Goal: Navigation & Orientation: Find specific page/section

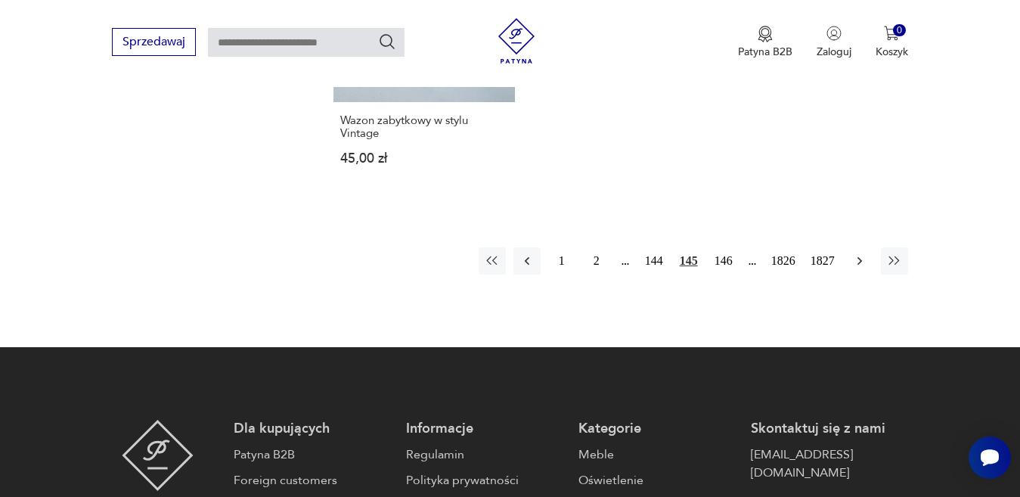
click at [858, 262] on icon "button" at bounding box center [860, 260] width 15 height 15
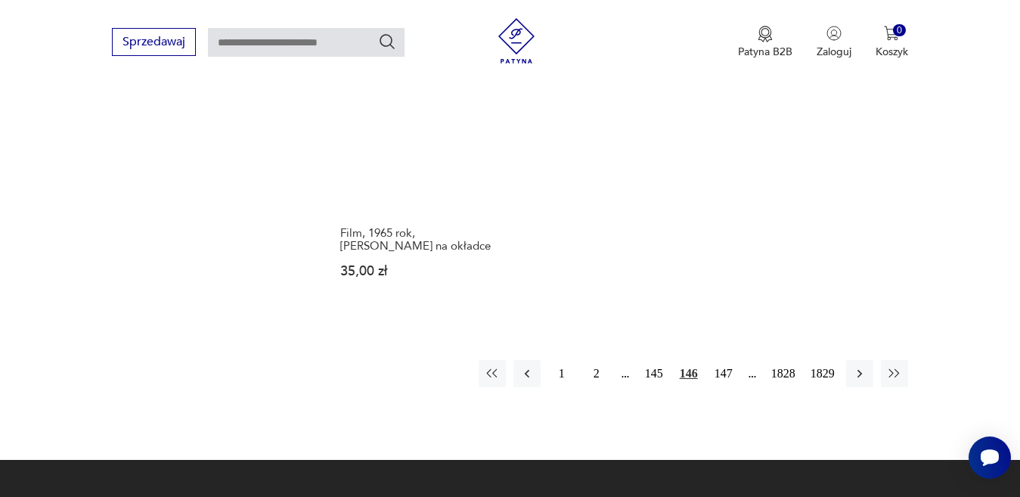
scroll to position [2044, 0]
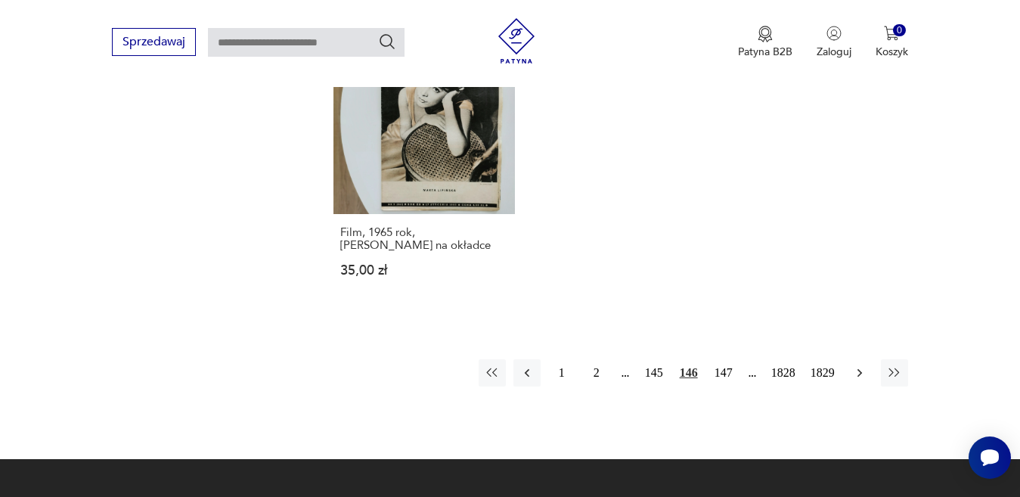
click at [860, 365] on icon "button" at bounding box center [860, 372] width 15 height 15
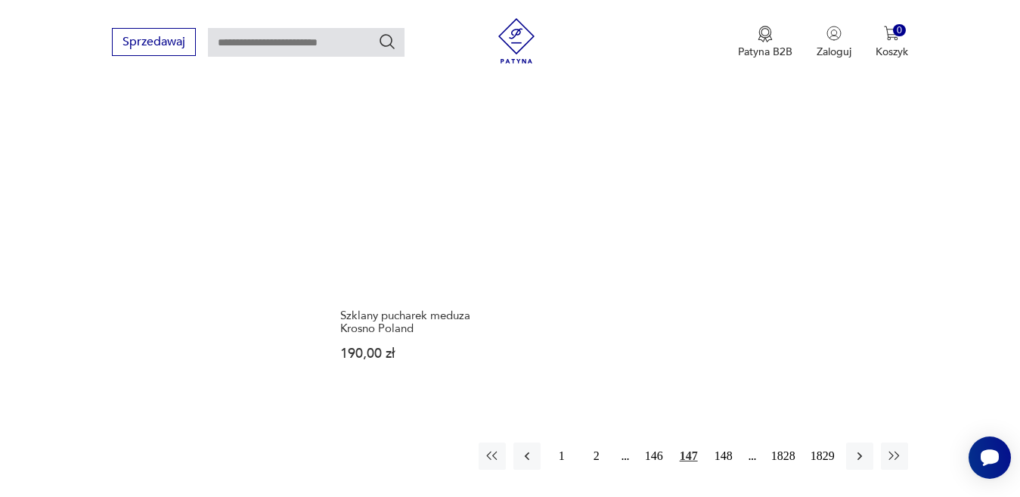
scroll to position [1936, 0]
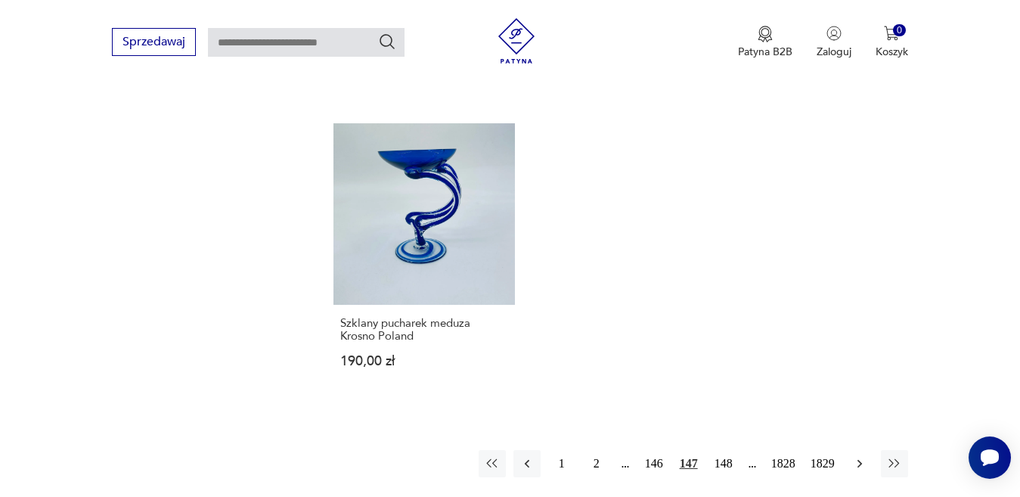
click at [861, 459] on icon "button" at bounding box center [859, 463] width 5 height 8
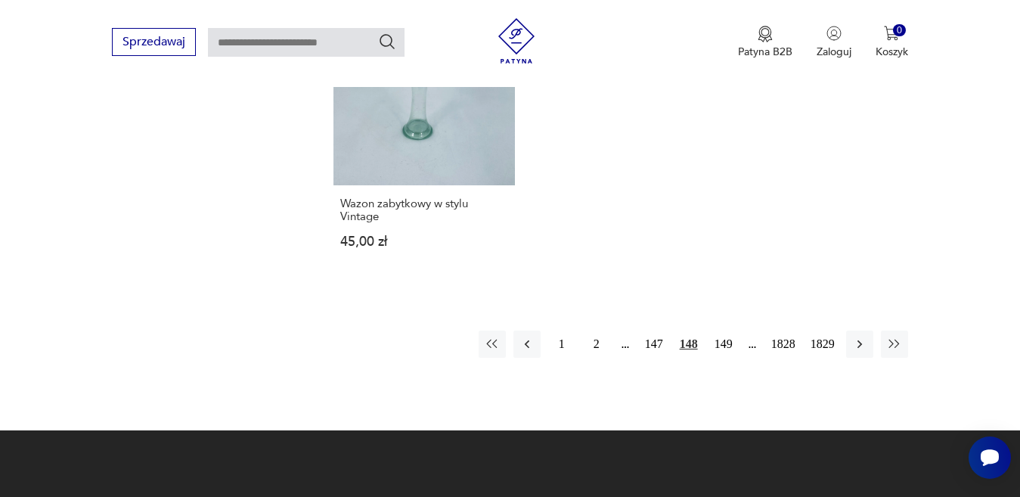
scroll to position [2011, 0]
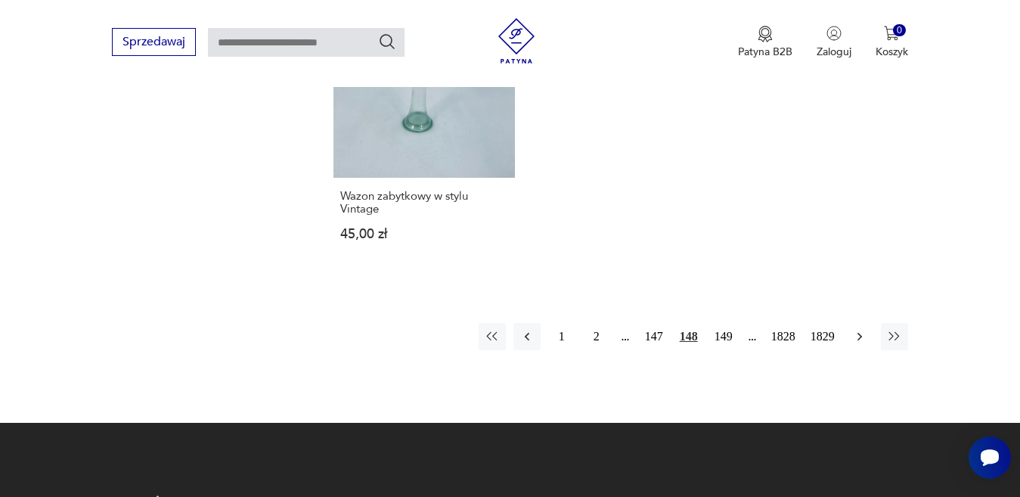
click at [860, 333] on icon "button" at bounding box center [860, 336] width 15 height 15
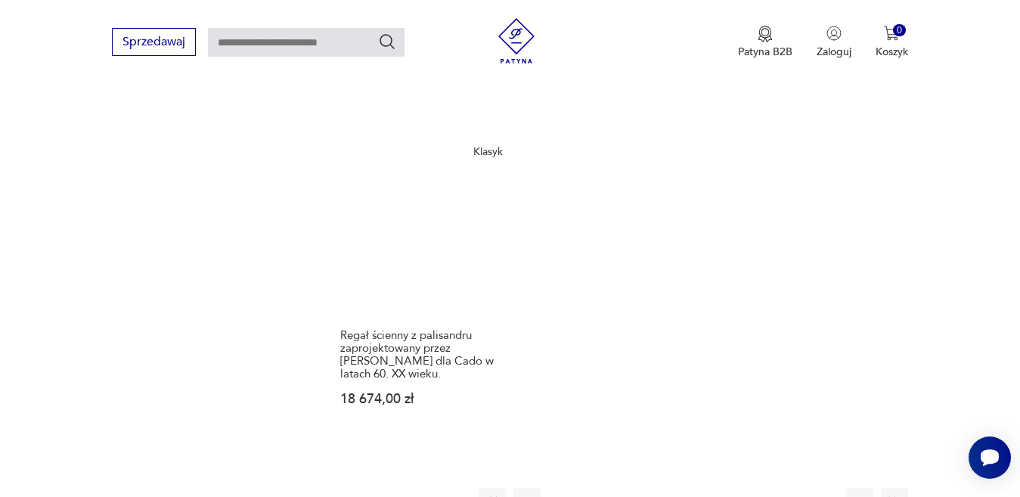
scroll to position [1936, 0]
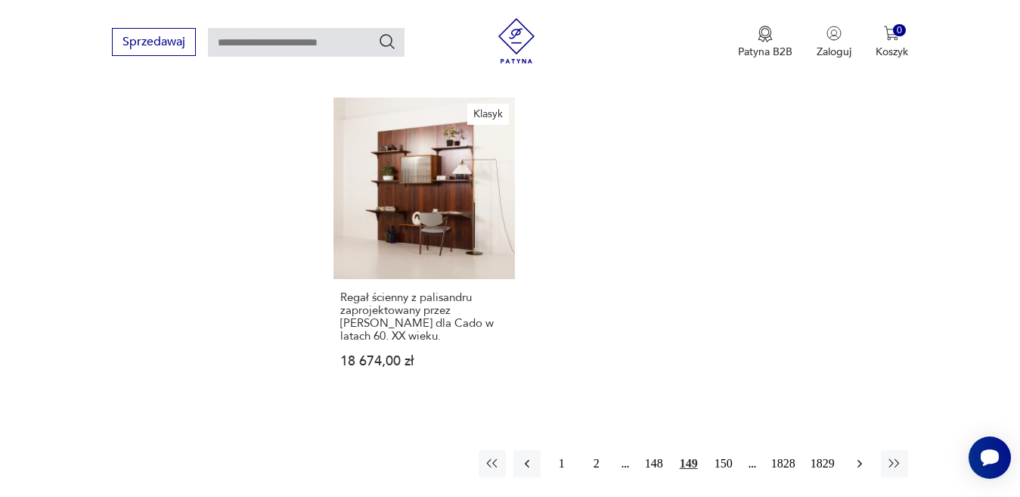
click at [868, 450] on button "button" at bounding box center [859, 463] width 27 height 27
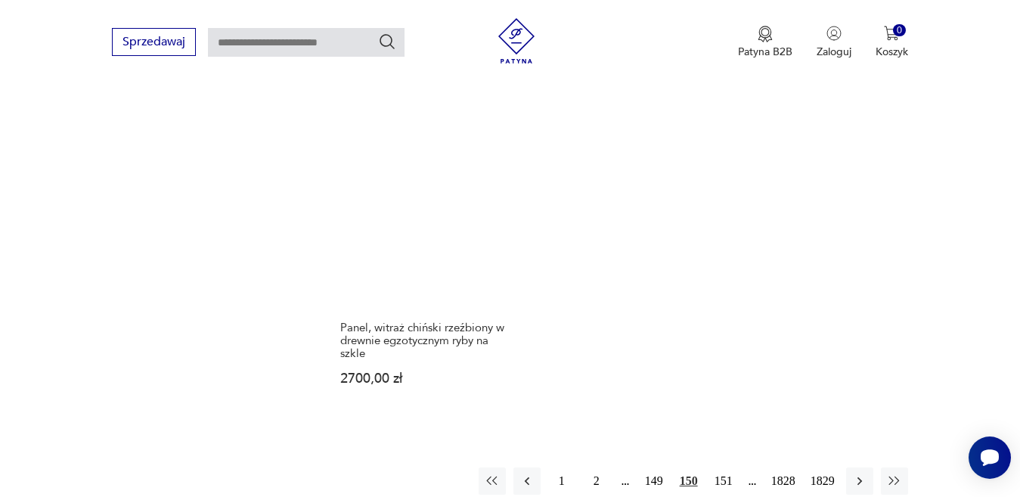
scroll to position [1936, 0]
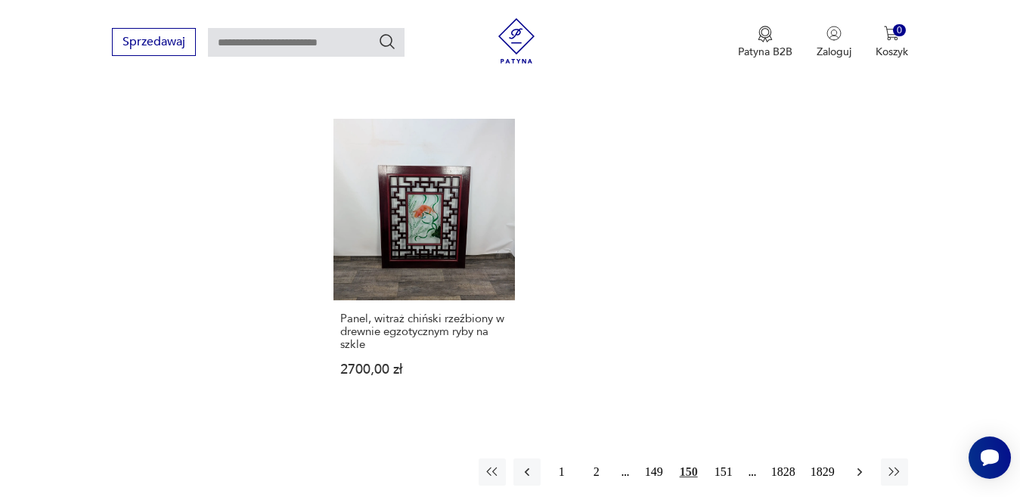
click at [859, 464] on icon "button" at bounding box center [860, 471] width 15 height 15
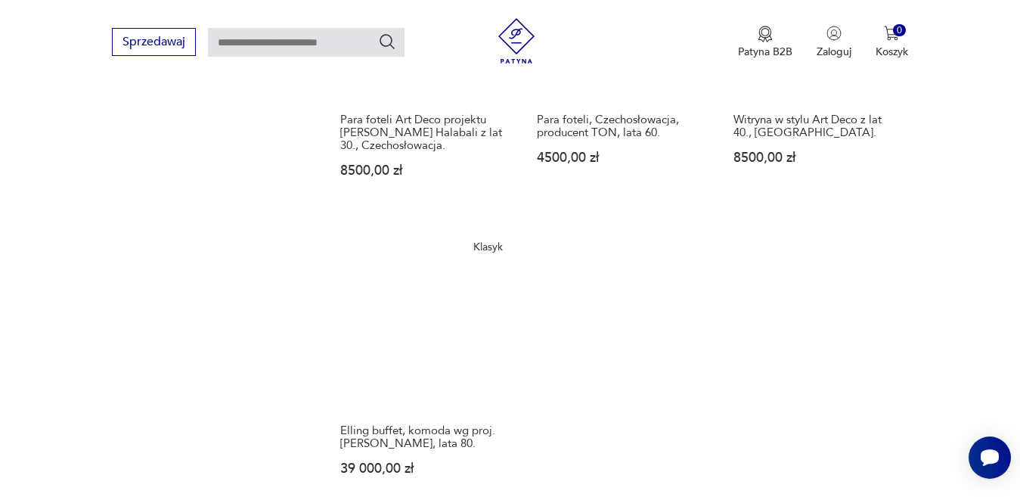
scroll to position [1936, 0]
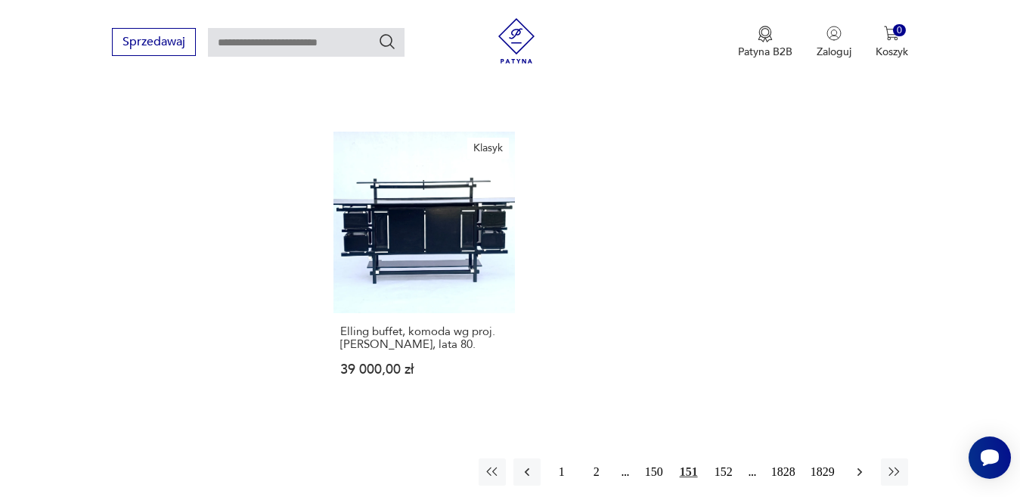
click at [859, 464] on icon "button" at bounding box center [860, 471] width 15 height 15
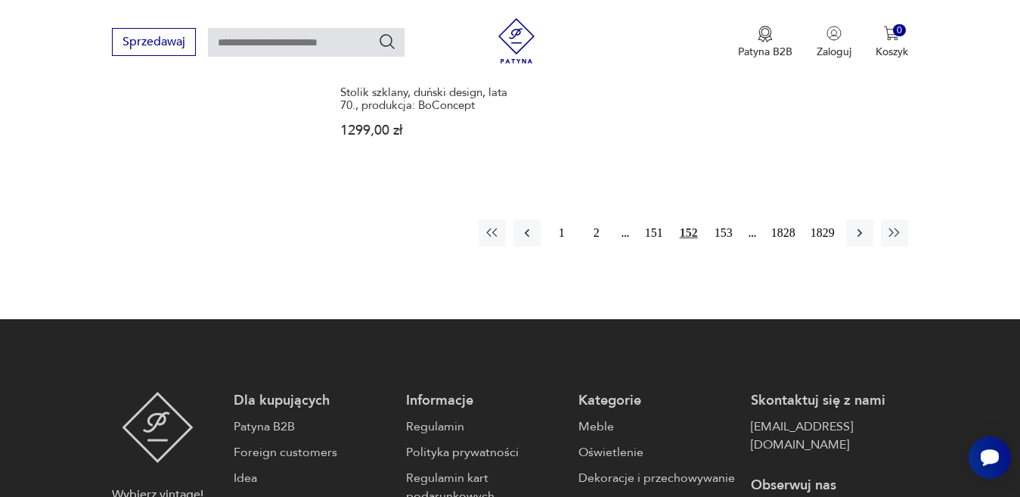
scroll to position [2238, 0]
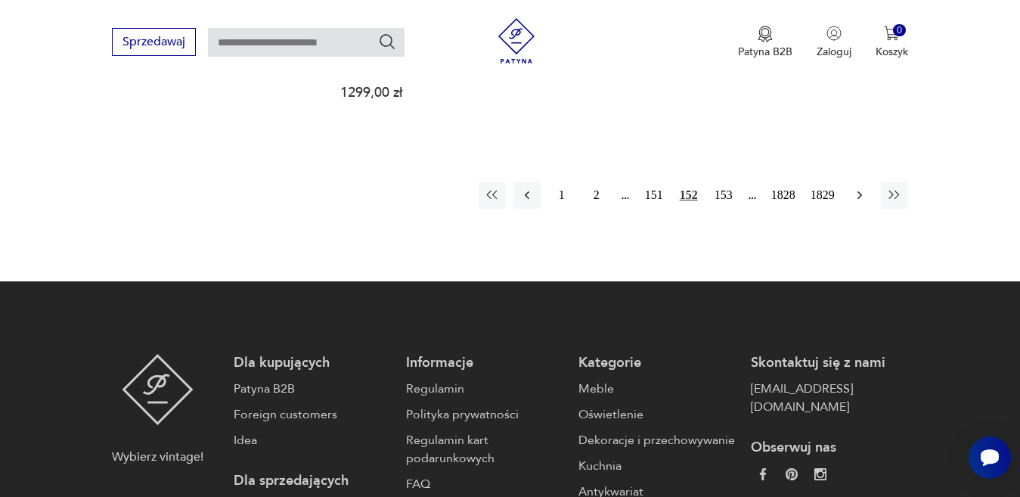
click at [859, 191] on icon "button" at bounding box center [859, 195] width 5 height 8
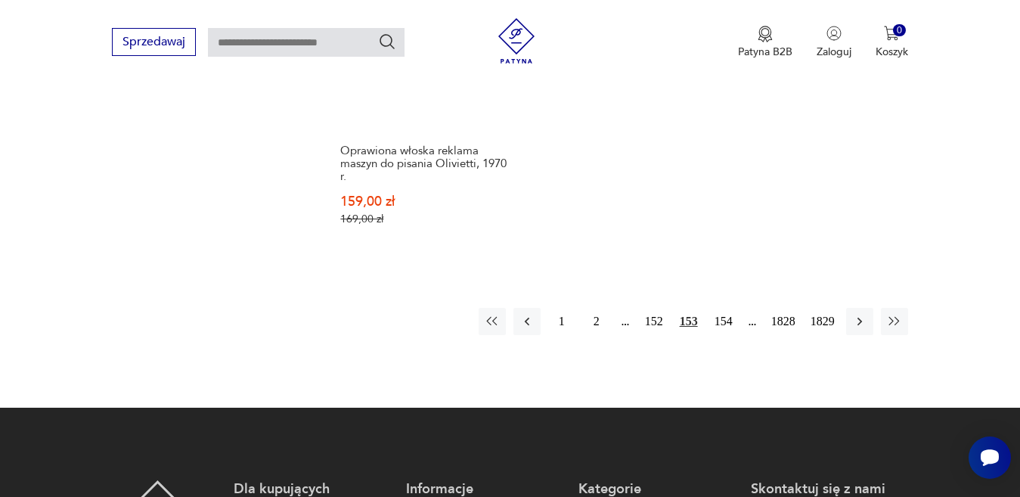
scroll to position [2087, 0]
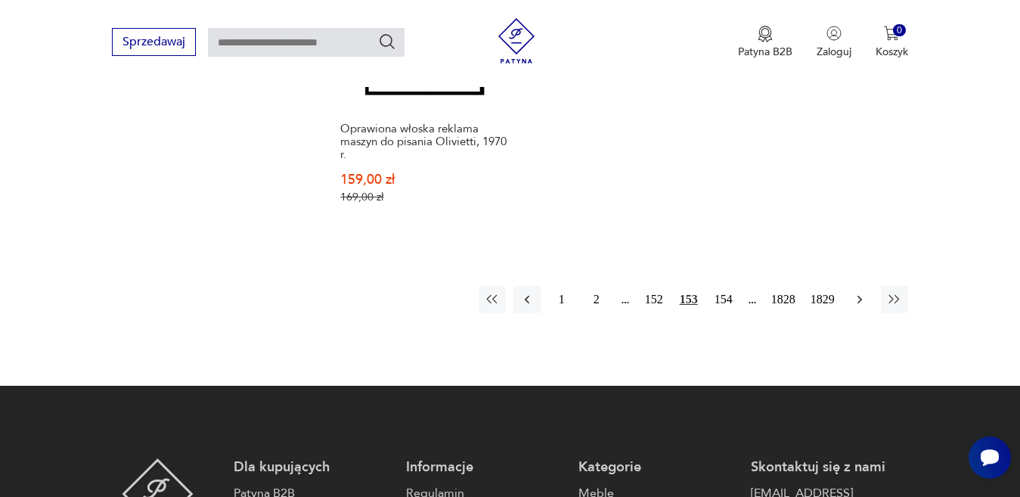
click at [859, 292] on icon "button" at bounding box center [860, 299] width 15 height 15
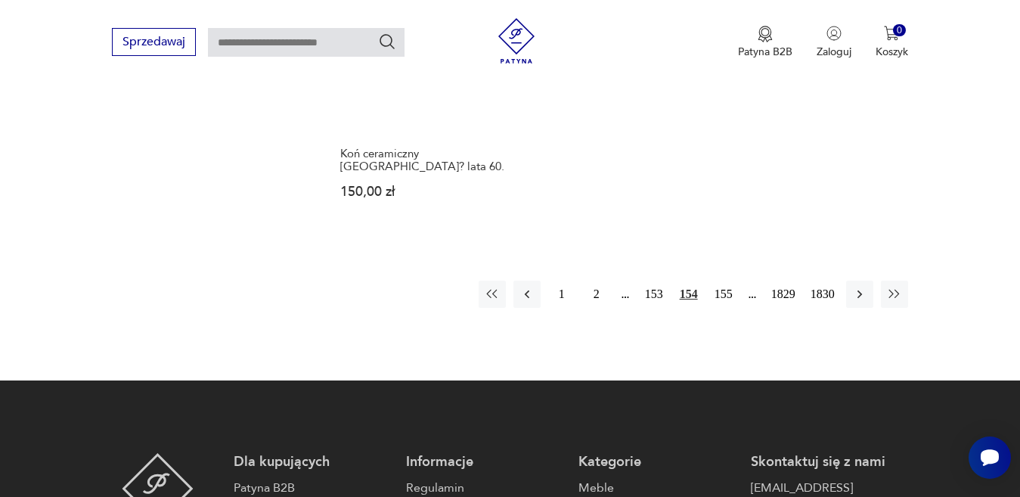
scroll to position [2238, 0]
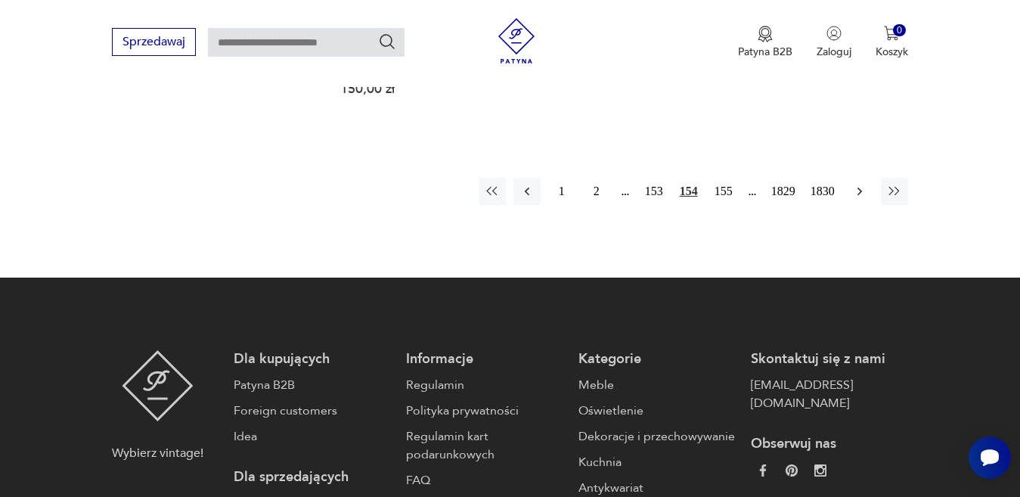
click at [857, 184] on icon "button" at bounding box center [860, 191] width 15 height 15
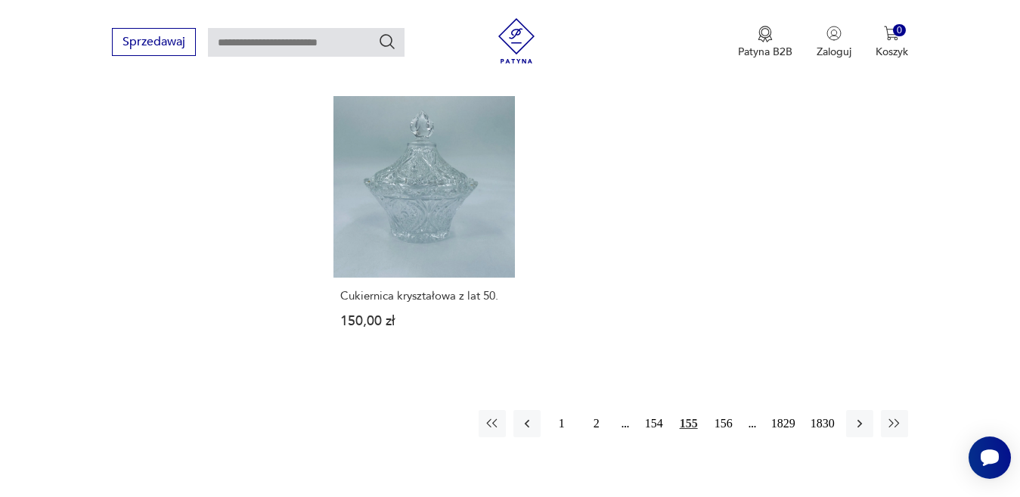
scroll to position [2011, 0]
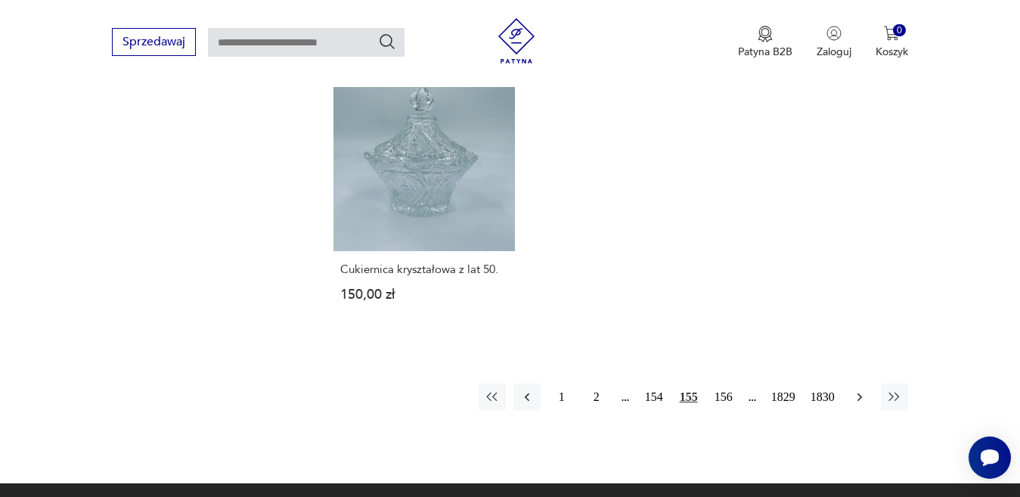
click at [864, 390] on icon "button" at bounding box center [860, 397] width 15 height 15
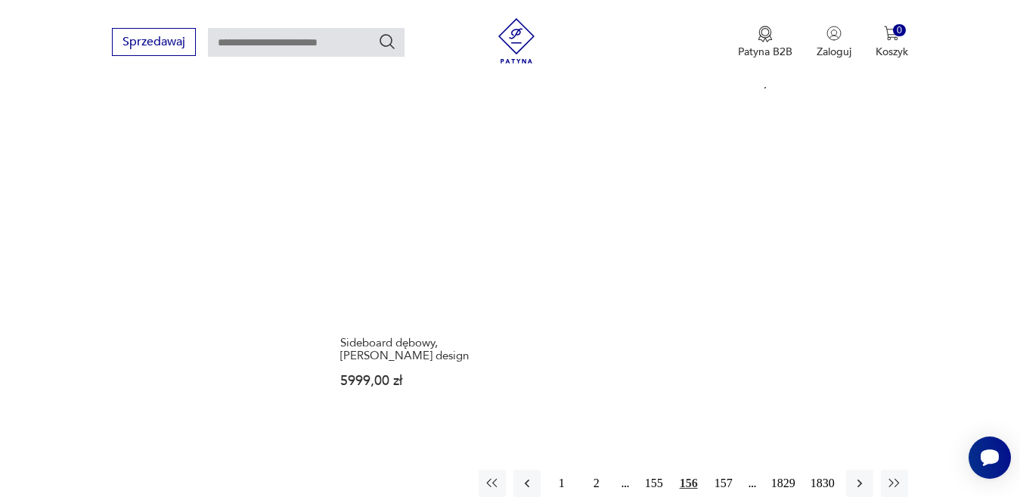
scroll to position [1936, 0]
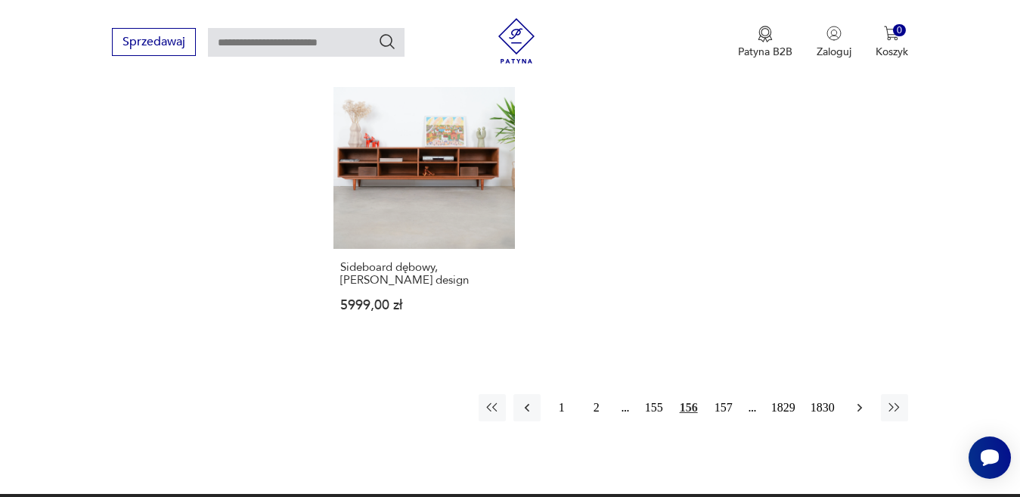
click at [857, 400] on icon "button" at bounding box center [860, 407] width 15 height 15
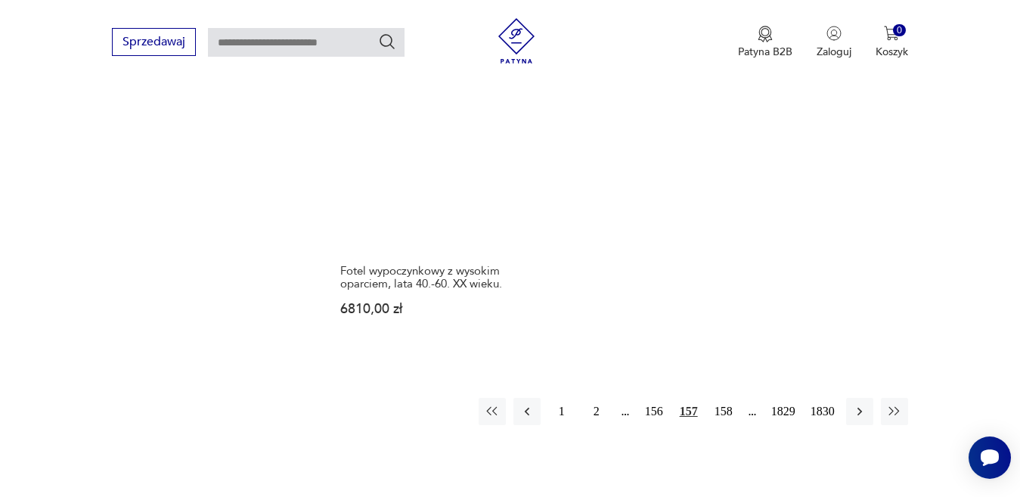
scroll to position [2238, 0]
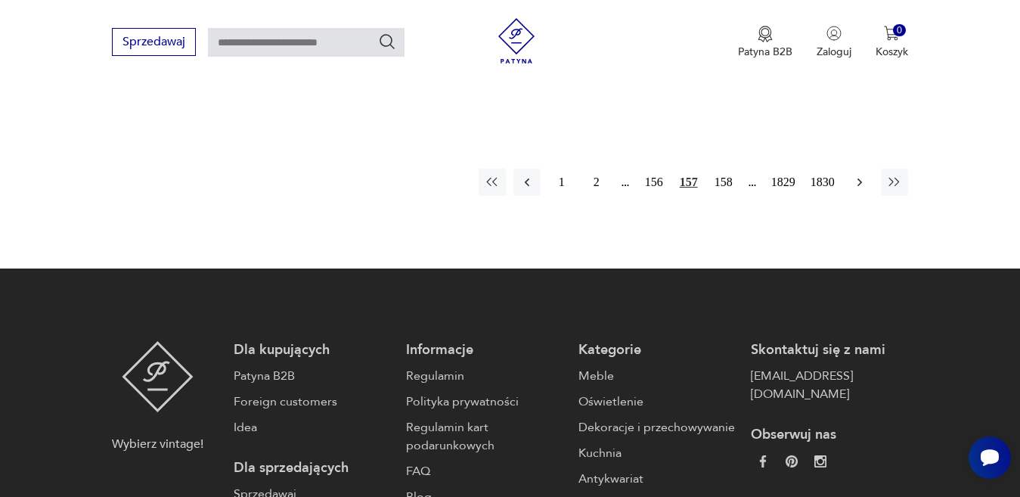
click at [854, 175] on icon "button" at bounding box center [860, 182] width 15 height 15
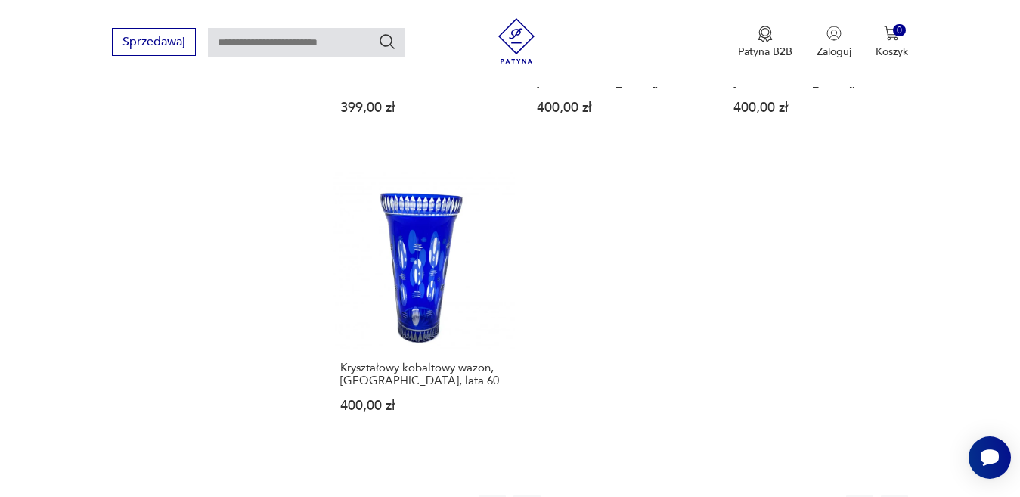
scroll to position [1936, 0]
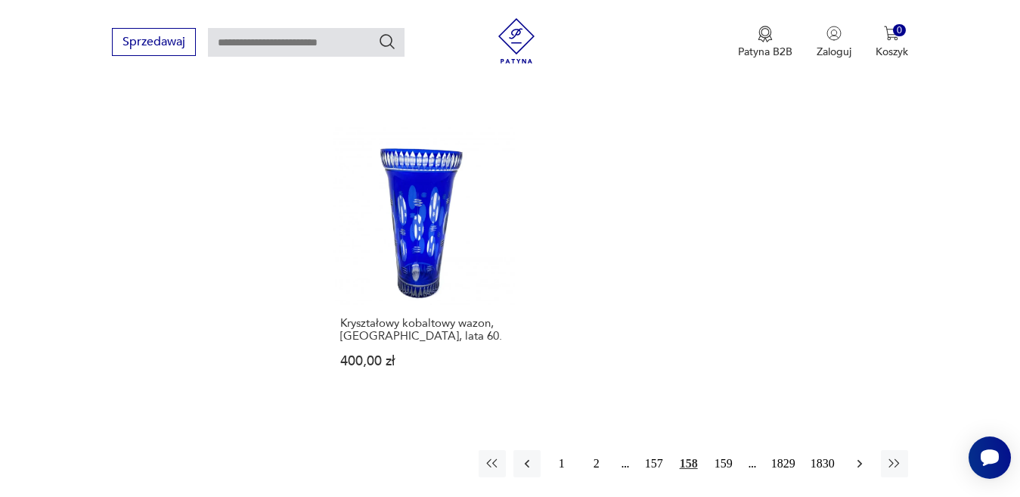
click at [860, 459] on icon "button" at bounding box center [859, 463] width 5 height 8
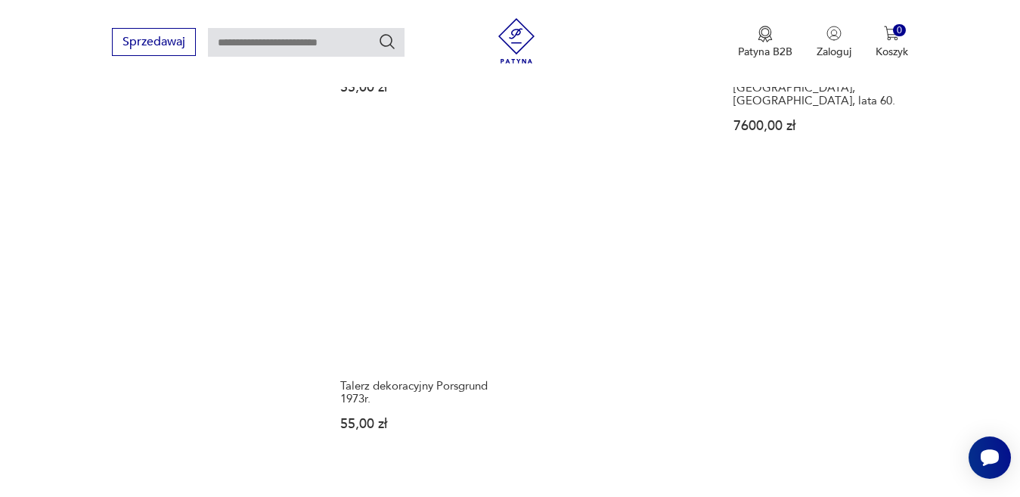
scroll to position [1936, 0]
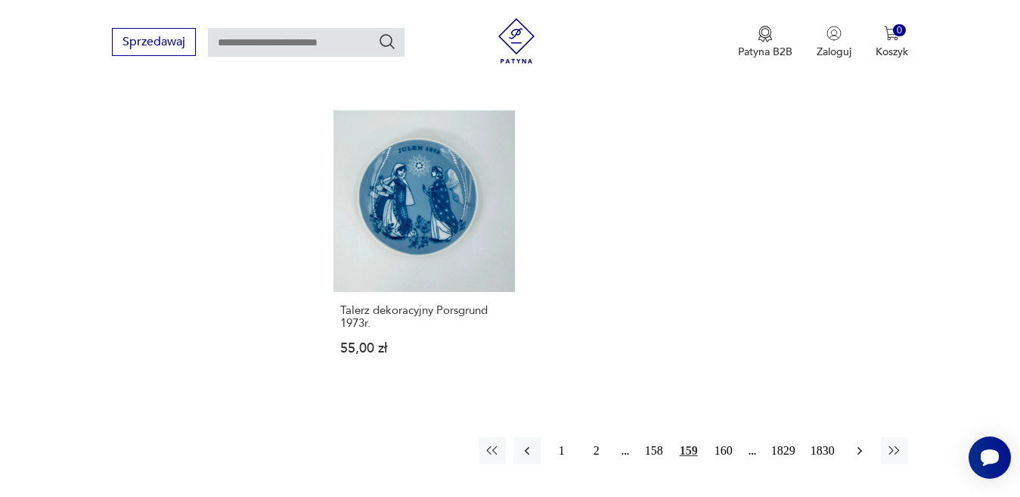
click at [859, 443] on icon "button" at bounding box center [860, 450] width 15 height 15
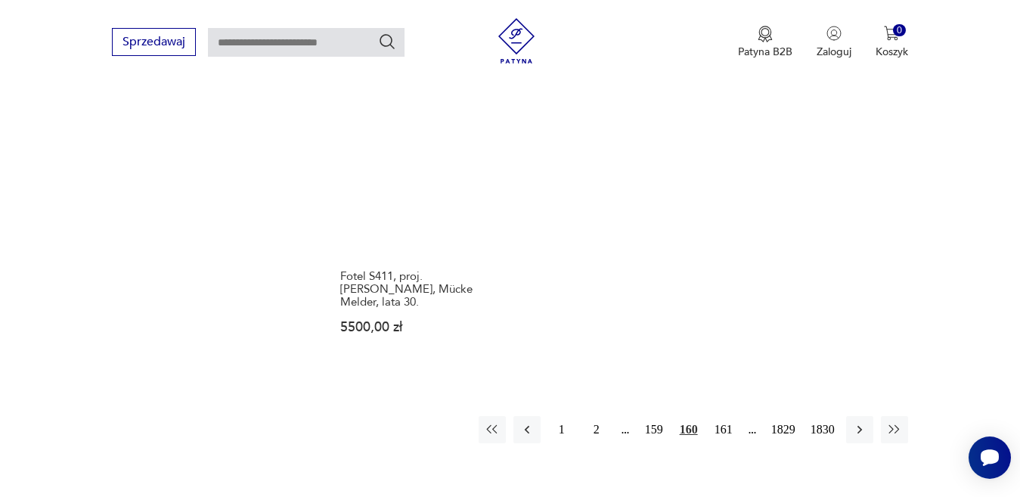
scroll to position [2011, 0]
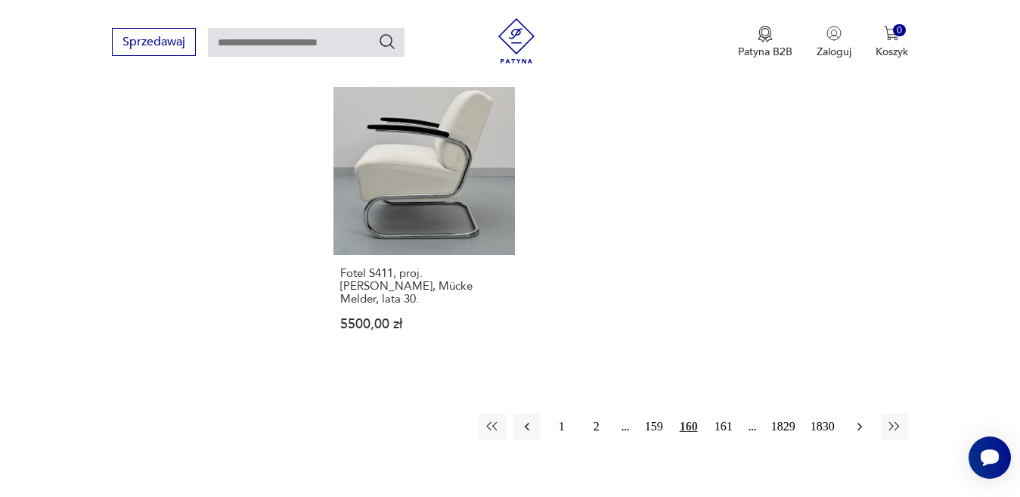
click at [864, 413] on button "button" at bounding box center [859, 426] width 27 height 27
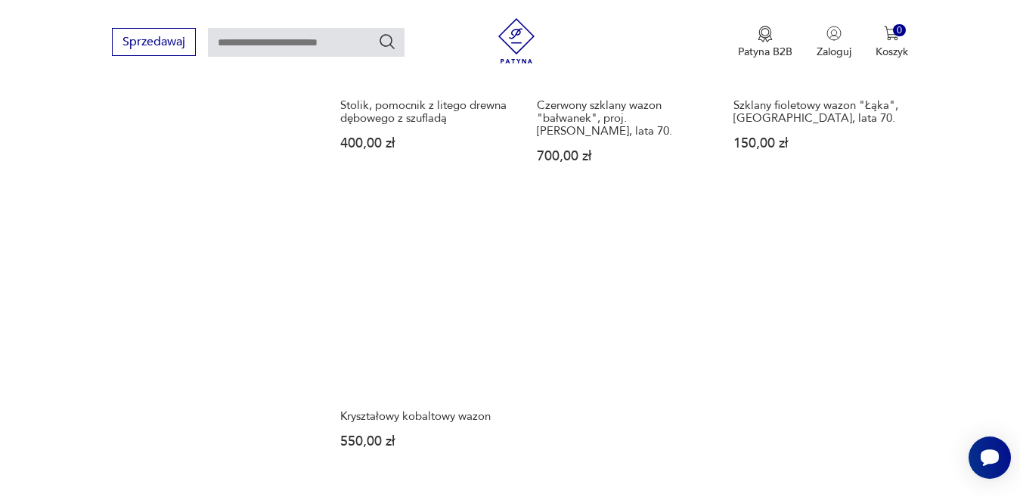
scroll to position [1860, 0]
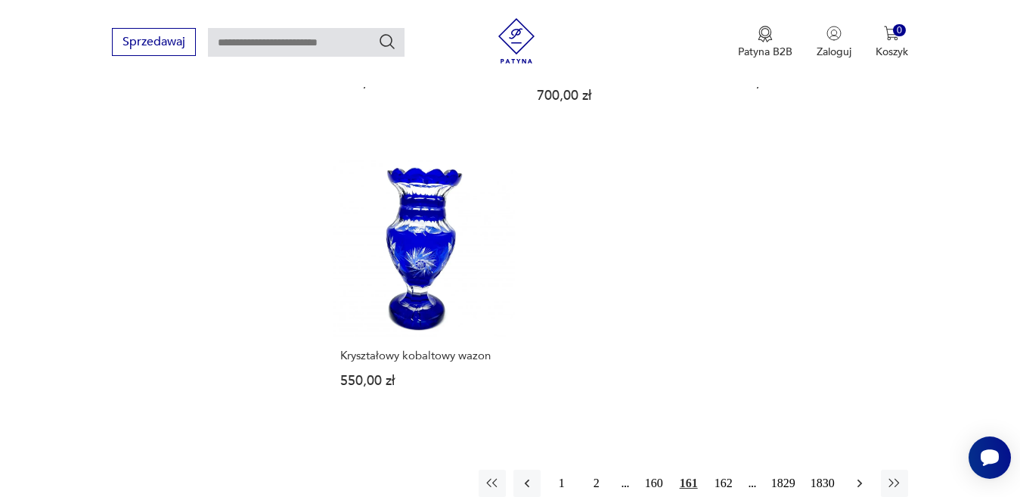
click at [861, 476] on icon "button" at bounding box center [860, 483] width 15 height 15
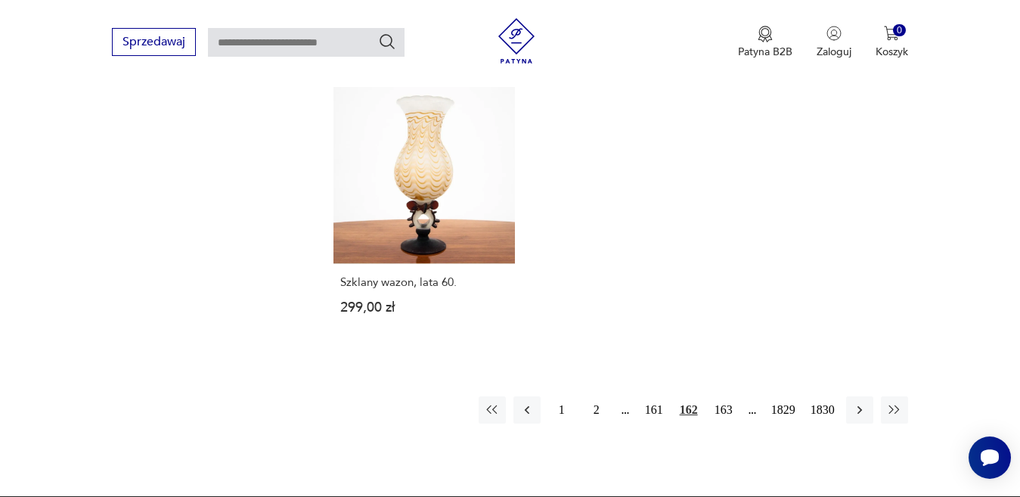
scroll to position [2011, 0]
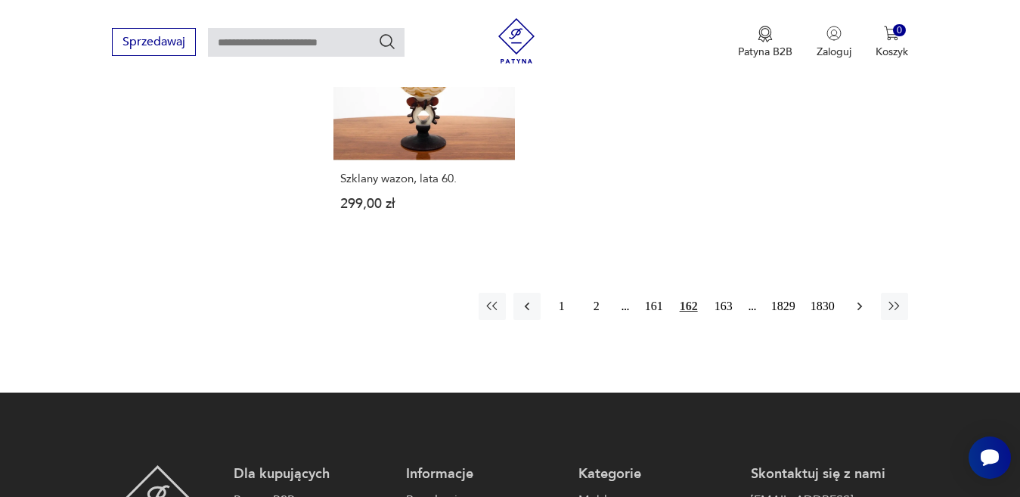
click at [857, 299] on icon "button" at bounding box center [860, 306] width 15 height 15
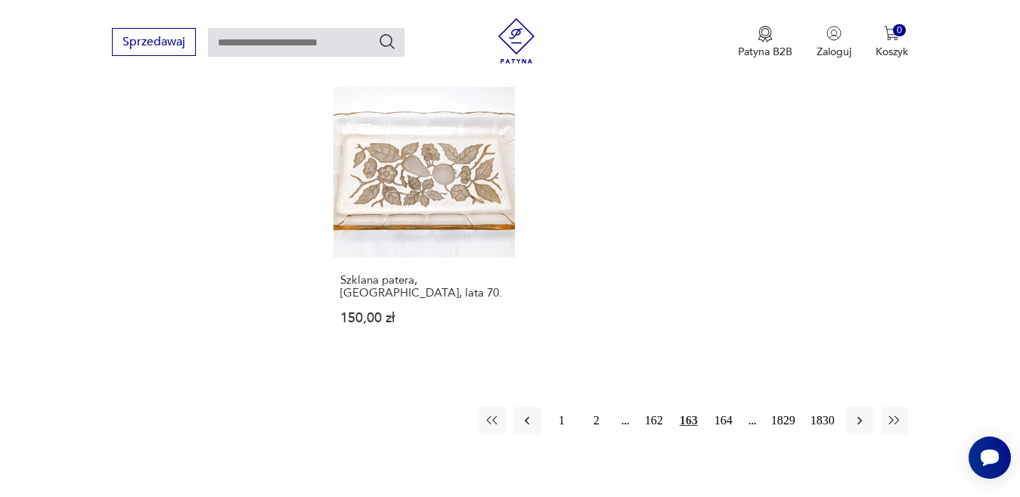
scroll to position [1936, 0]
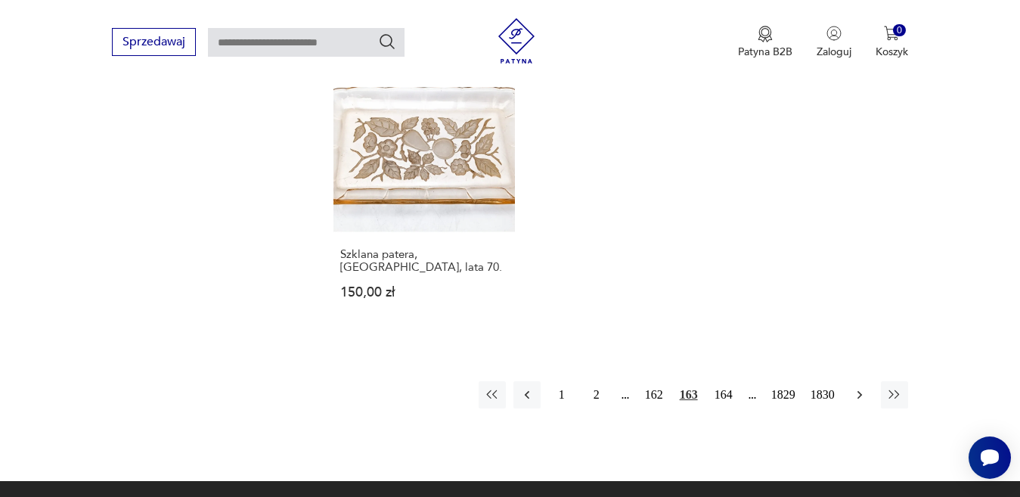
click at [858, 387] on icon "button" at bounding box center [860, 394] width 15 height 15
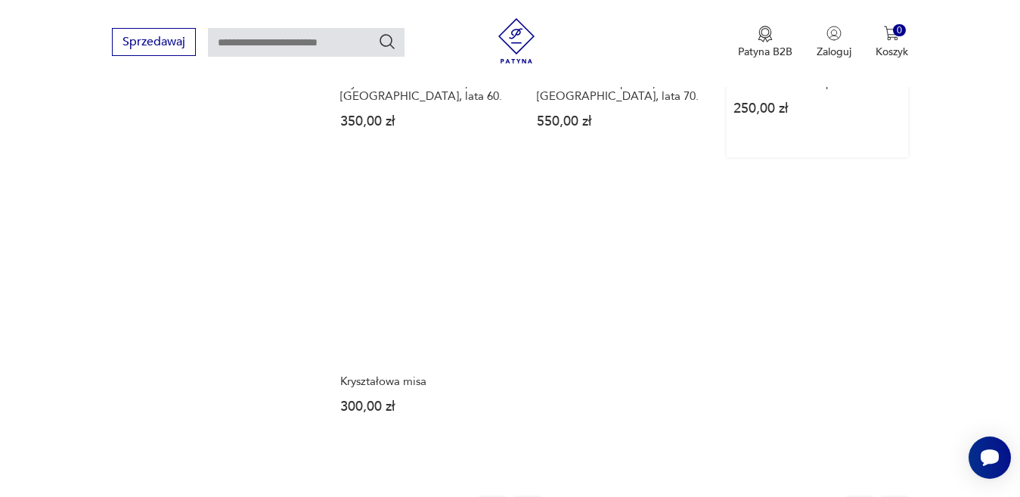
scroll to position [1860, 0]
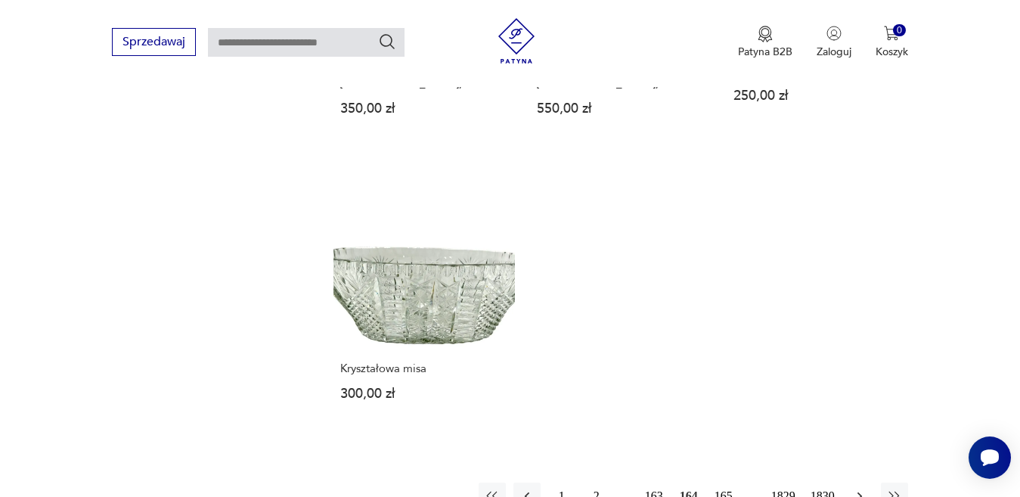
click at [857, 489] on icon "button" at bounding box center [860, 496] width 15 height 15
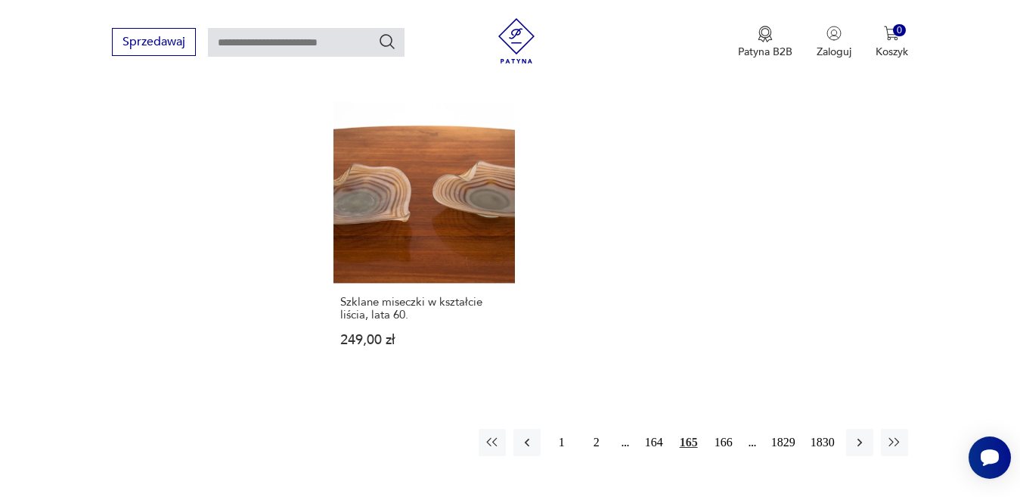
scroll to position [1936, 0]
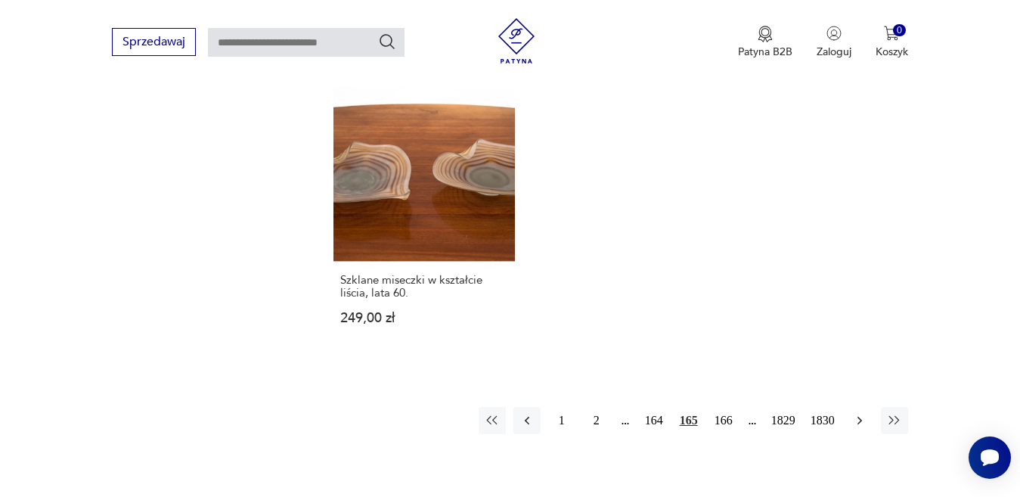
click at [866, 416] on icon "button" at bounding box center [860, 420] width 15 height 15
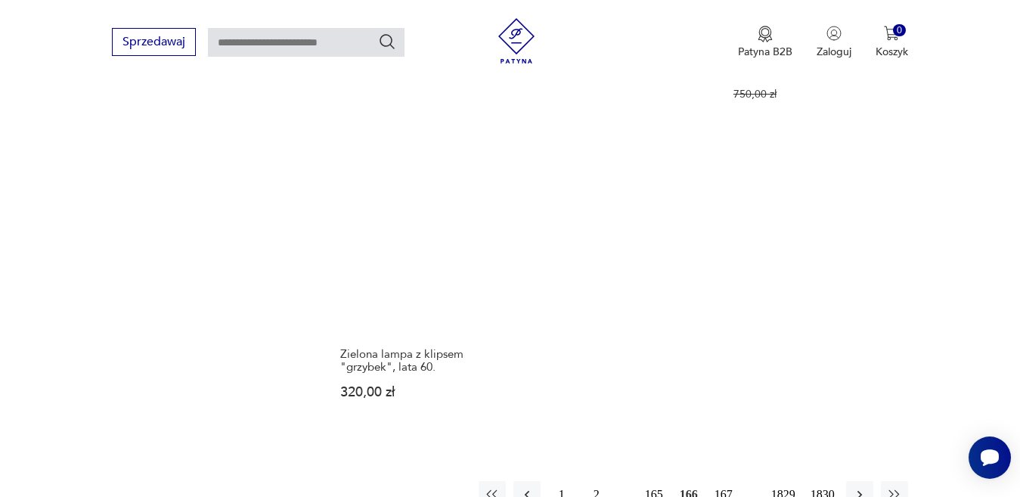
scroll to position [1936, 0]
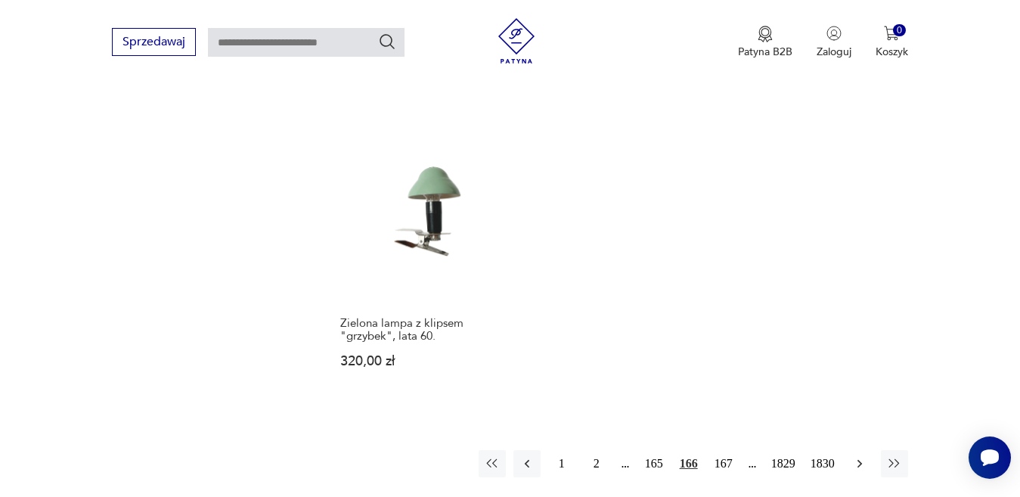
click at [862, 456] on icon "button" at bounding box center [860, 463] width 15 height 15
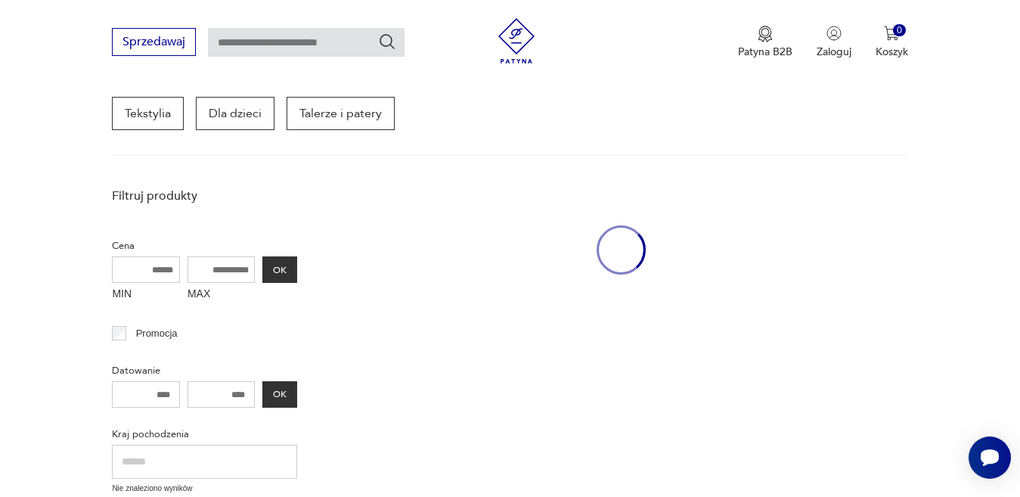
scroll to position [196, 0]
